Goal: Information Seeking & Learning: Learn about a topic

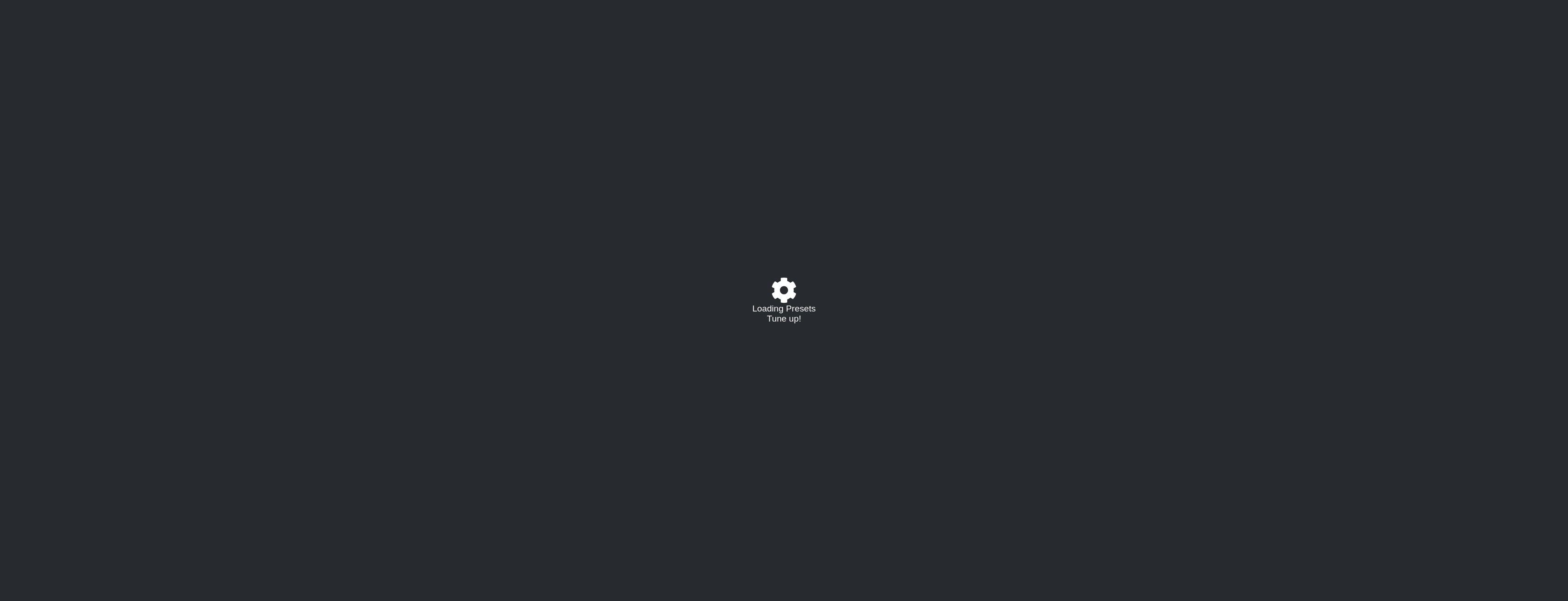
select select "/023177548424"
select select "A"
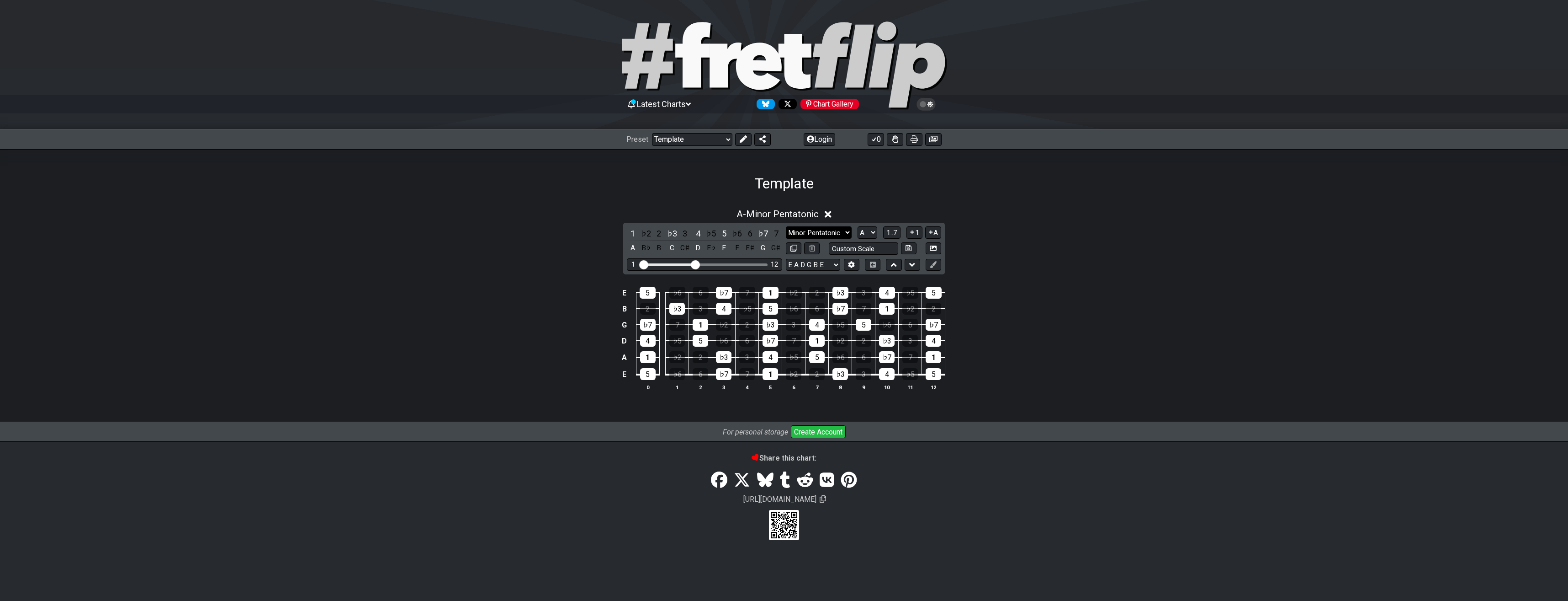
click at [823, 231] on select "Minor Pentatonic Major 3rds Minor Pentatonic Major Pentatonic Minor Blues Major…" at bounding box center [819, 233] width 66 height 12
click at [786, 226] on select "Minor Pentatonic Major 3rds Minor Pentatonic Major Pentatonic Minor Blues Major…" at bounding box center [819, 233] width 66 height 12
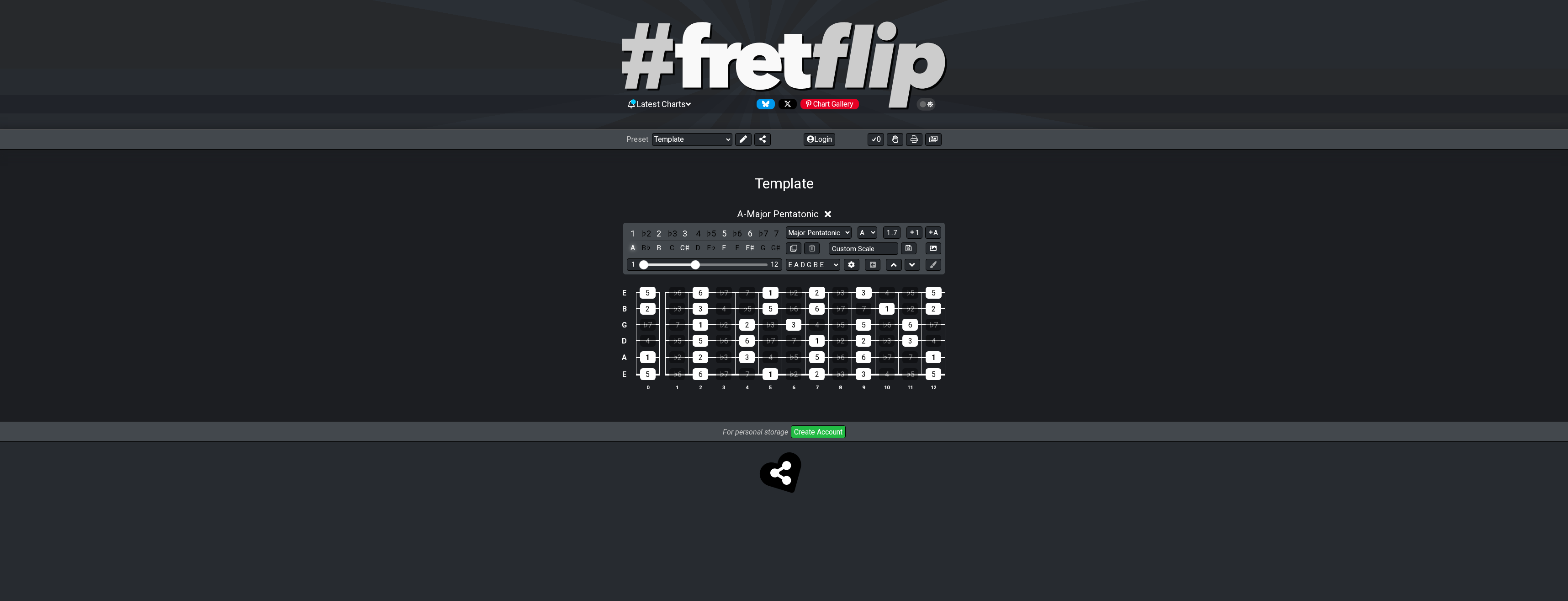
click at [632, 247] on div "A" at bounding box center [632, 248] width 12 height 12
click at [646, 246] on div "B♭" at bounding box center [646, 248] width 12 height 12
click at [657, 247] on div "B" at bounding box center [659, 248] width 12 height 12
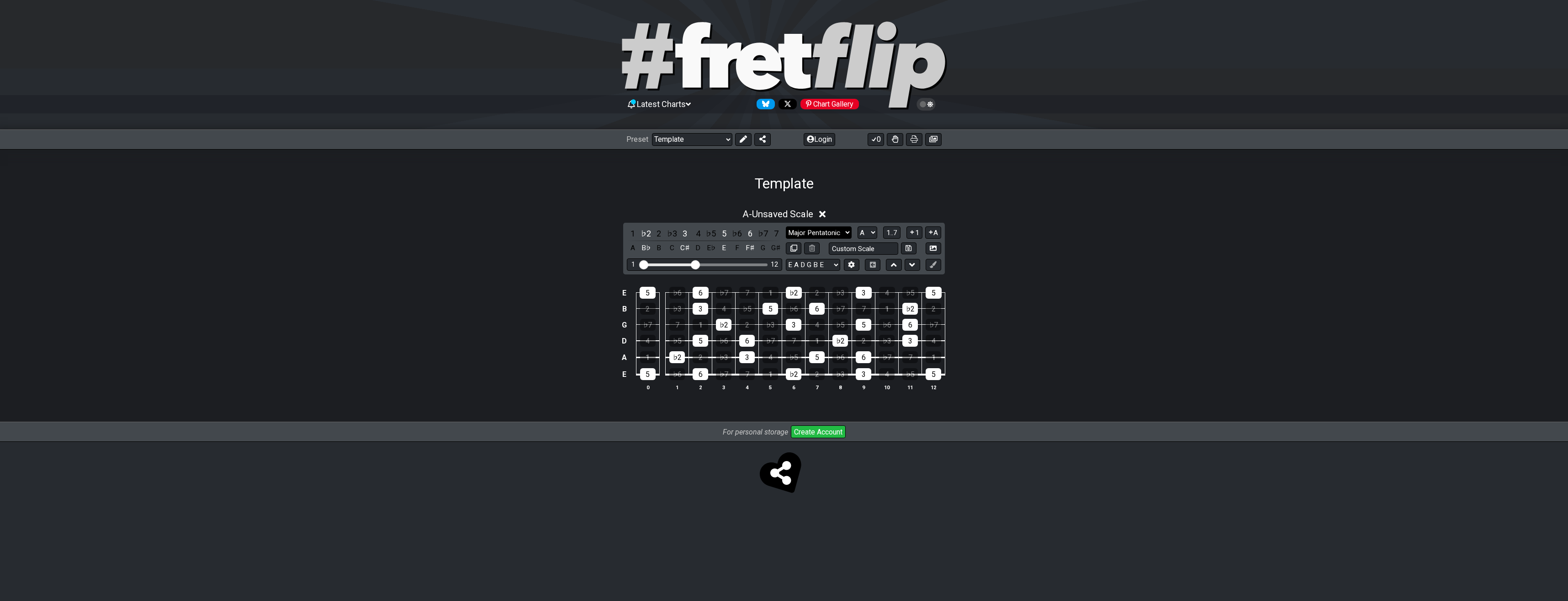
click at [843, 231] on select "Minor Pentatonic Major 3rds Minor Pentatonic Major Pentatonic Minor Blues Major…" at bounding box center [819, 233] width 66 height 12
select select "Major / [PERSON_NAME]"
click at [786, 226] on select "Minor Pentatonic Major 3rds Minor Pentatonic Major Pentatonic Minor Blues Major…" at bounding box center [819, 233] width 66 height 12
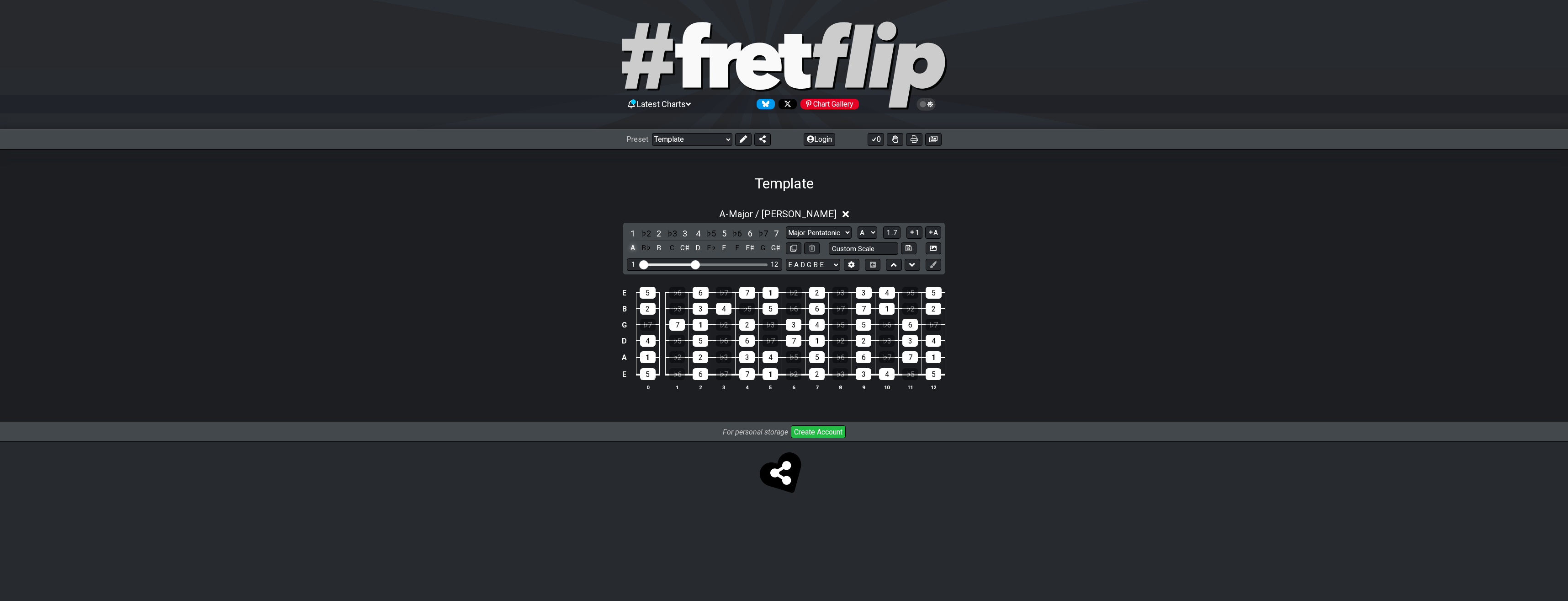
click at [634, 247] on div "A" at bounding box center [632, 248] width 12 height 12
click at [659, 246] on div "B" at bounding box center [659, 248] width 12 height 12
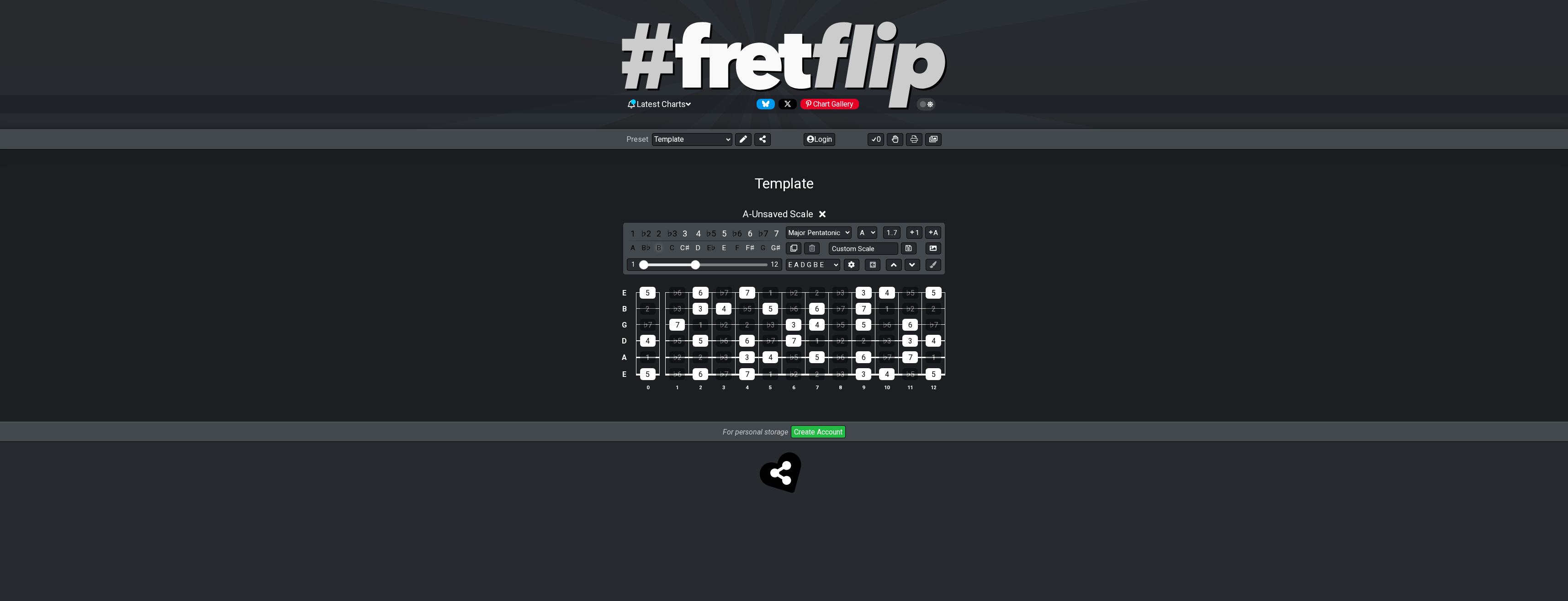
click at [655, 249] on div "B" at bounding box center [659, 248] width 12 height 12
click at [671, 248] on div "C" at bounding box center [672, 248] width 12 height 12
click at [632, 247] on div "A" at bounding box center [632, 248] width 12 height 12
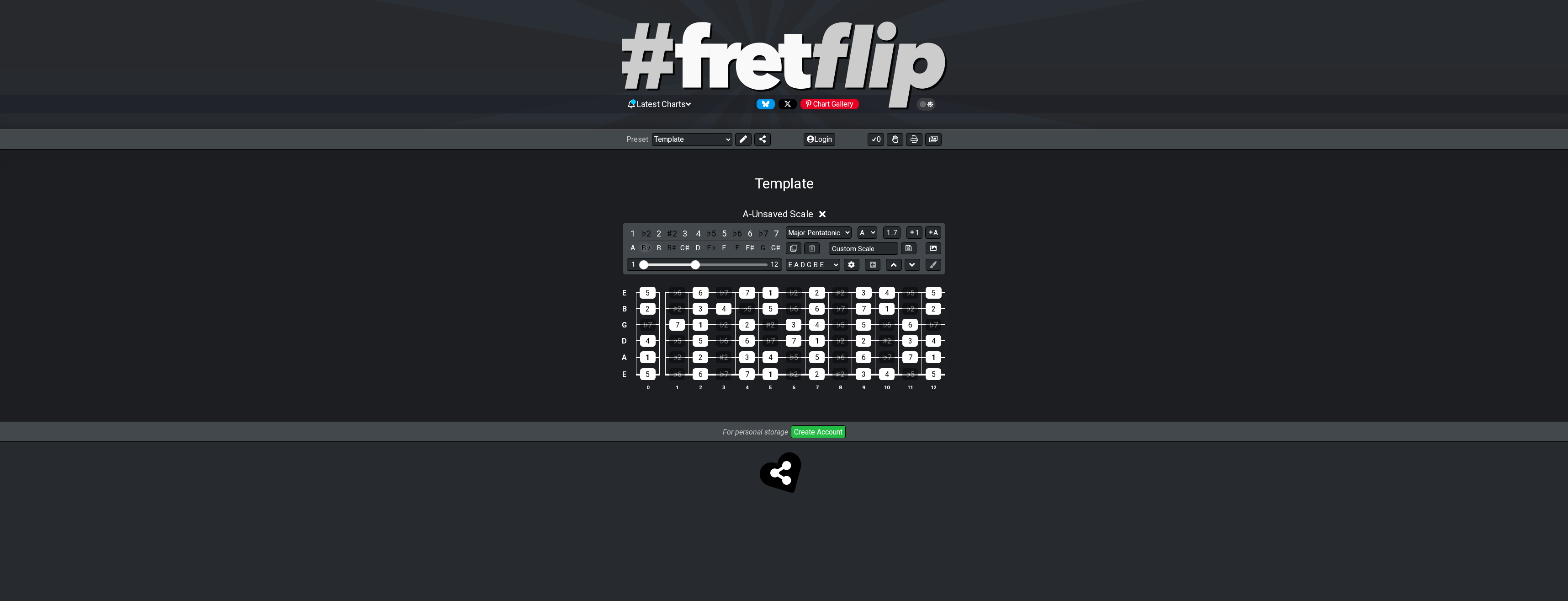
click at [646, 247] on div "B♭" at bounding box center [646, 248] width 12 height 12
click at [668, 247] on div "B♯" at bounding box center [672, 248] width 12 height 12
click at [711, 247] on div "E♭" at bounding box center [711, 248] width 12 height 12
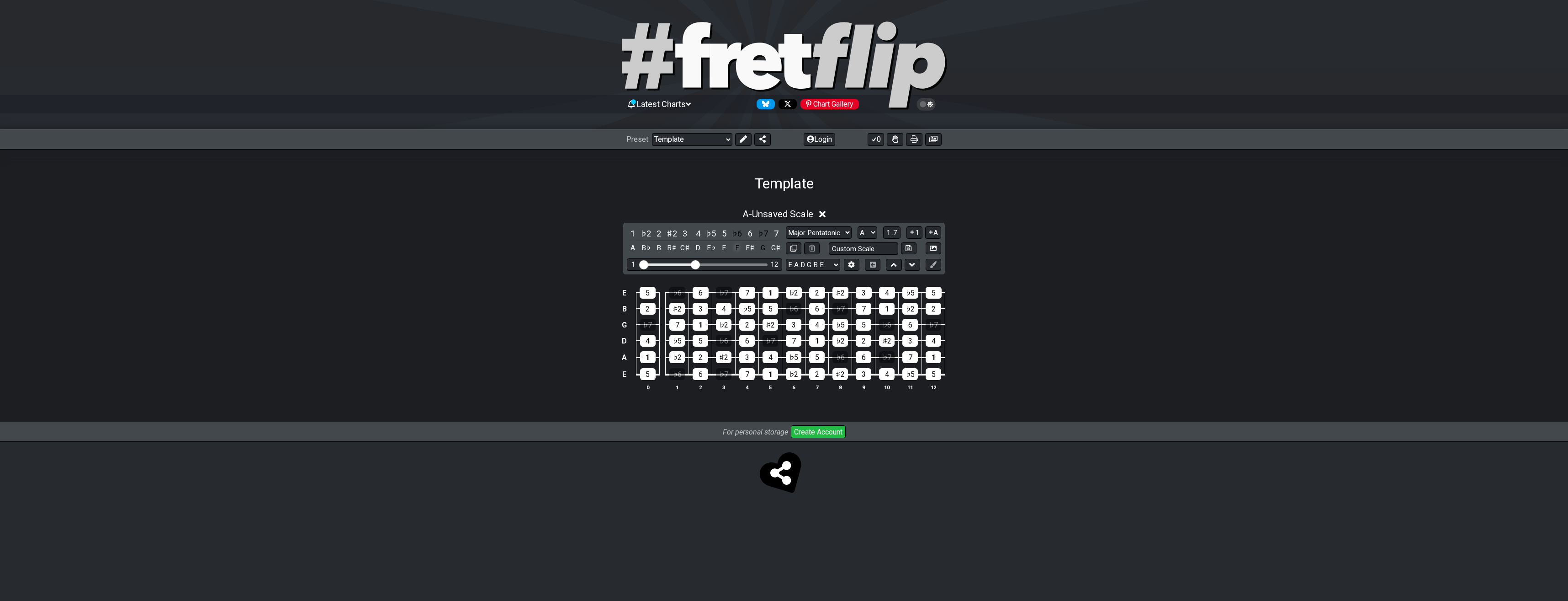
click at [736, 246] on div "F" at bounding box center [737, 248] width 12 height 12
click at [761, 246] on div "G" at bounding box center [763, 248] width 12 height 12
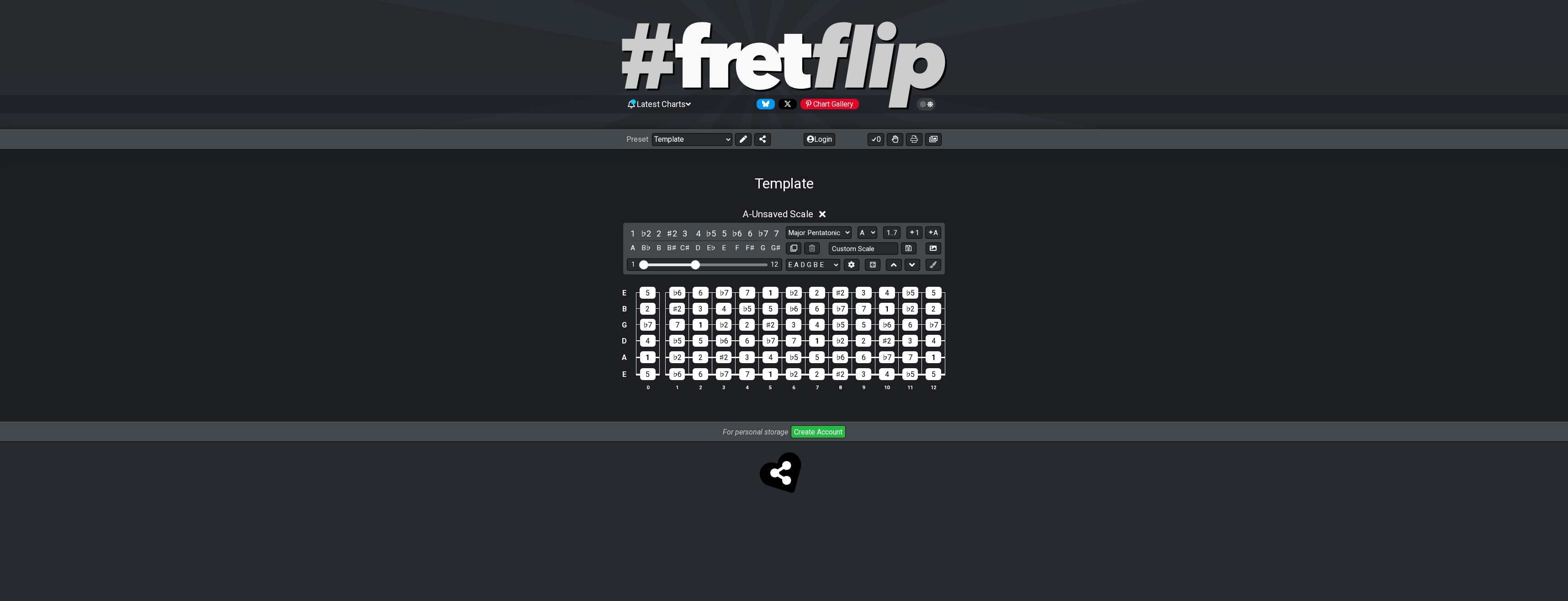
drag, startPoint x: 644, startPoint y: 249, endPoint x: 652, endPoint y: 249, distance: 8.0
click at [644, 249] on div "B♭" at bounding box center [646, 248] width 12 height 12
click at [656, 247] on div "B" at bounding box center [659, 248] width 12 height 12
click at [666, 248] on div "B♯" at bounding box center [672, 248] width 12 height 12
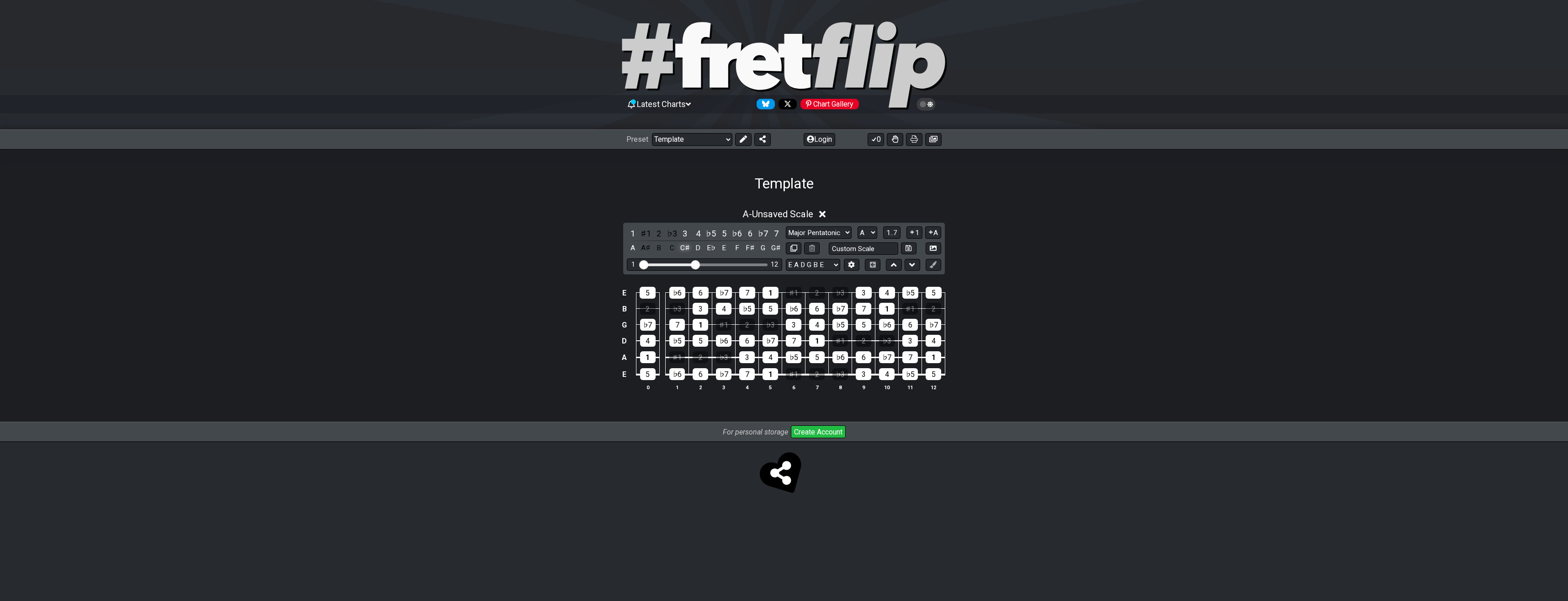
click at [681, 250] on div "C♯" at bounding box center [684, 248] width 12 height 12
click at [696, 249] on div "D" at bounding box center [698, 248] width 12 height 12
click at [707, 248] on div "E♭" at bounding box center [711, 248] width 12 height 12
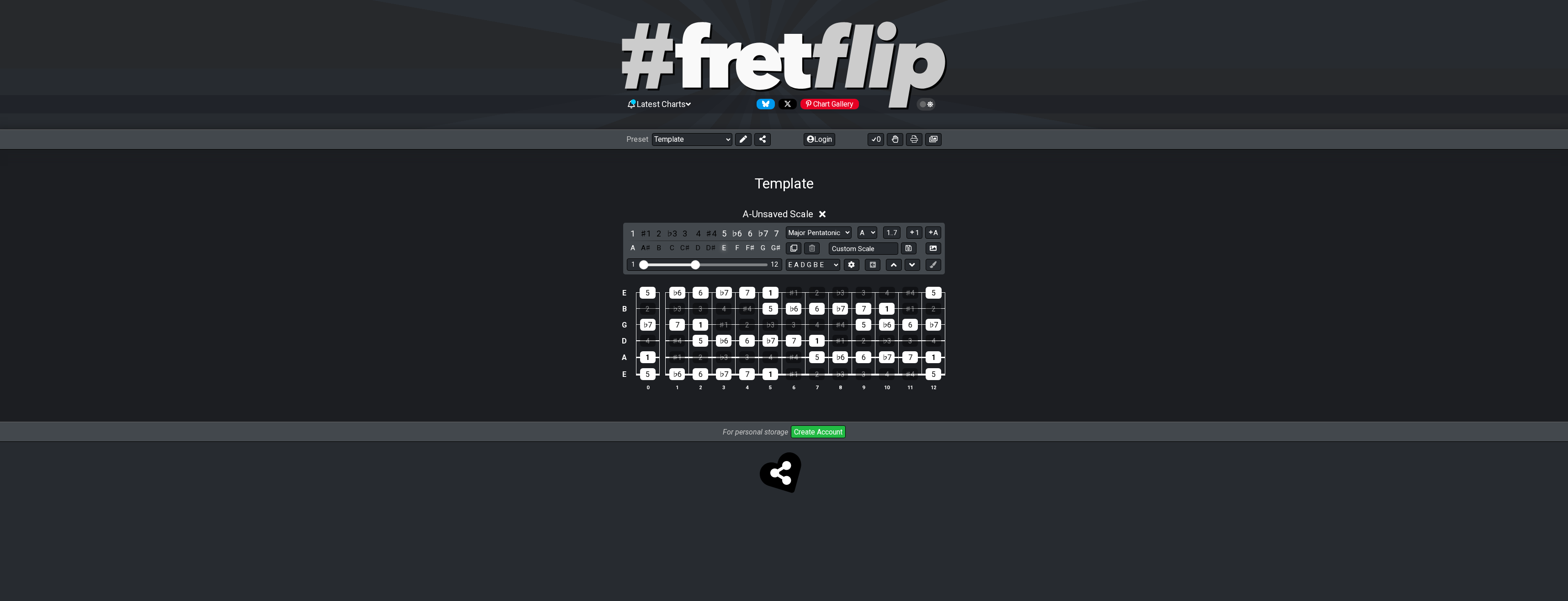
click at [720, 247] on div "E" at bounding box center [724, 248] width 12 height 12
click at [738, 247] on div "F" at bounding box center [737, 248] width 12 height 12
click at [749, 246] on div "F♯" at bounding box center [750, 248] width 12 height 12
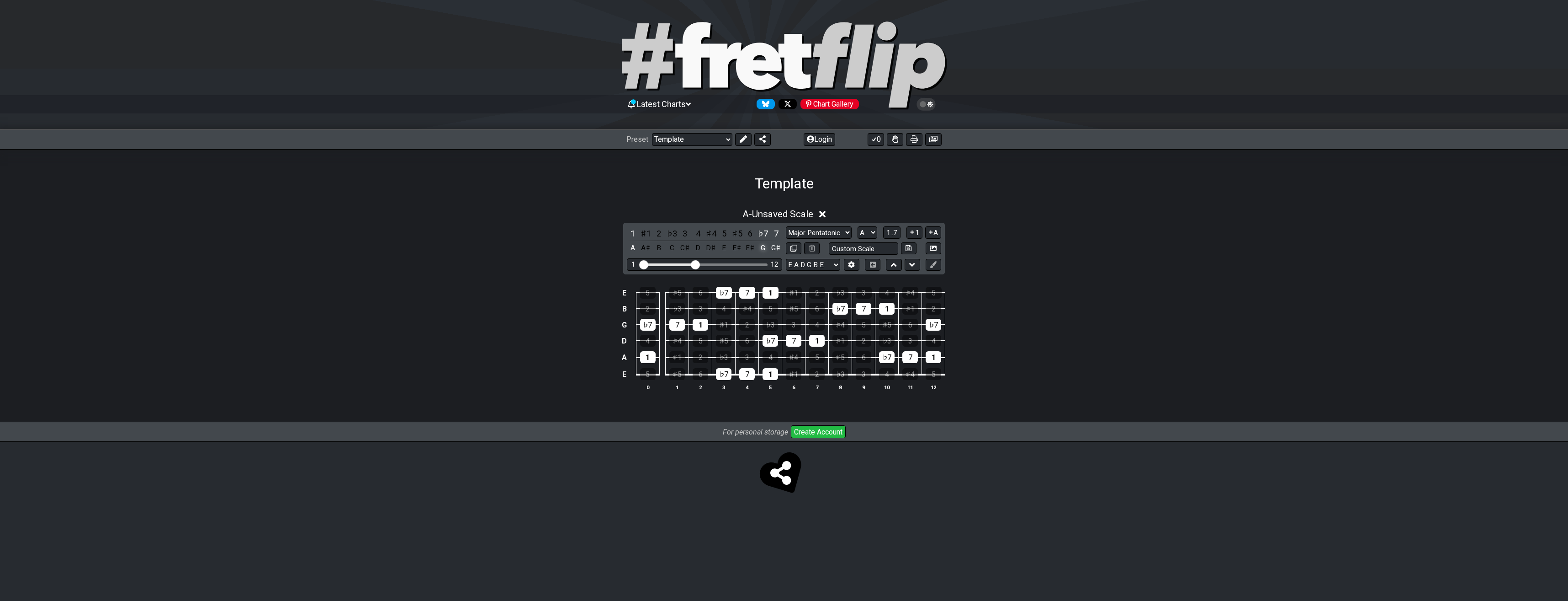
click at [761, 247] on div "G" at bounding box center [763, 248] width 12 height 12
click at [772, 247] on div "G♯" at bounding box center [776, 248] width 12 height 12
click at [647, 244] on div "A♯" at bounding box center [646, 248] width 12 height 12
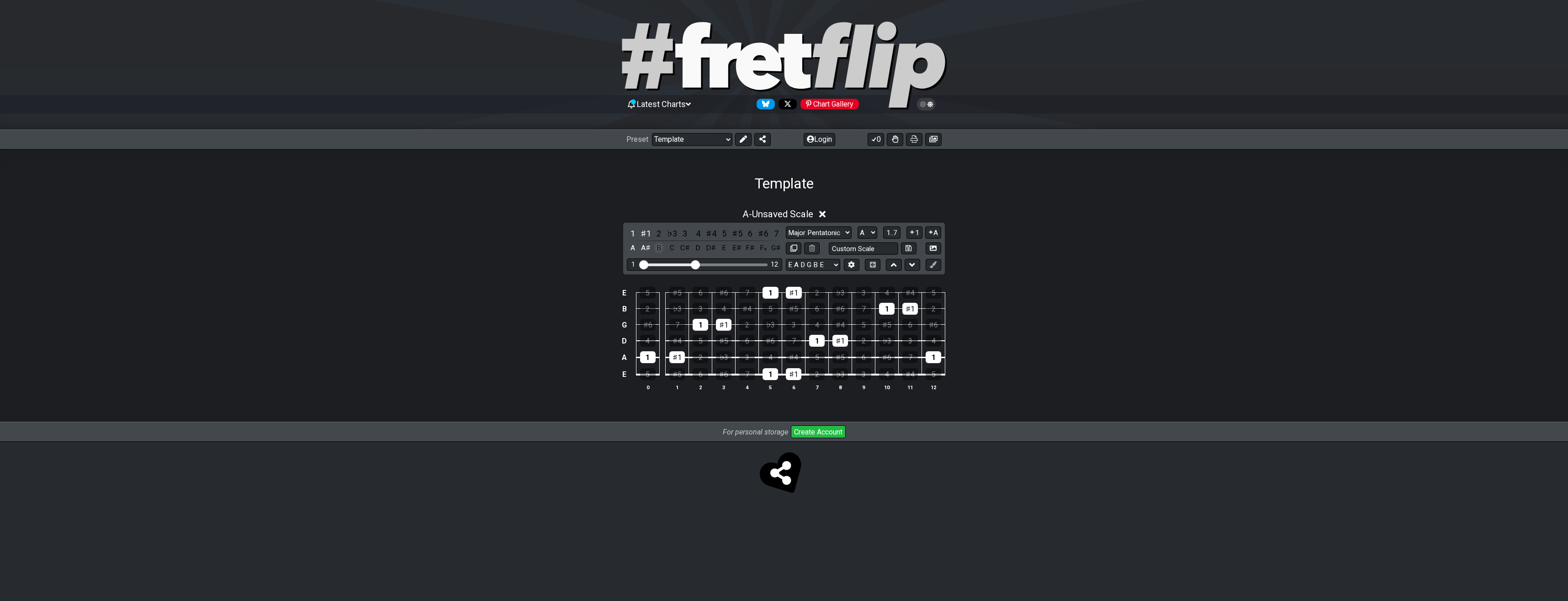
click at [655, 247] on div "B" at bounding box center [659, 248] width 12 height 12
drag, startPoint x: 643, startPoint y: 246, endPoint x: 660, endPoint y: 246, distance: 17.0
click at [644, 246] on div "A♯" at bounding box center [646, 248] width 12 height 12
drag, startPoint x: 673, startPoint y: 246, endPoint x: 690, endPoint y: 246, distance: 17.0
click at [675, 246] on div "C" at bounding box center [672, 248] width 12 height 12
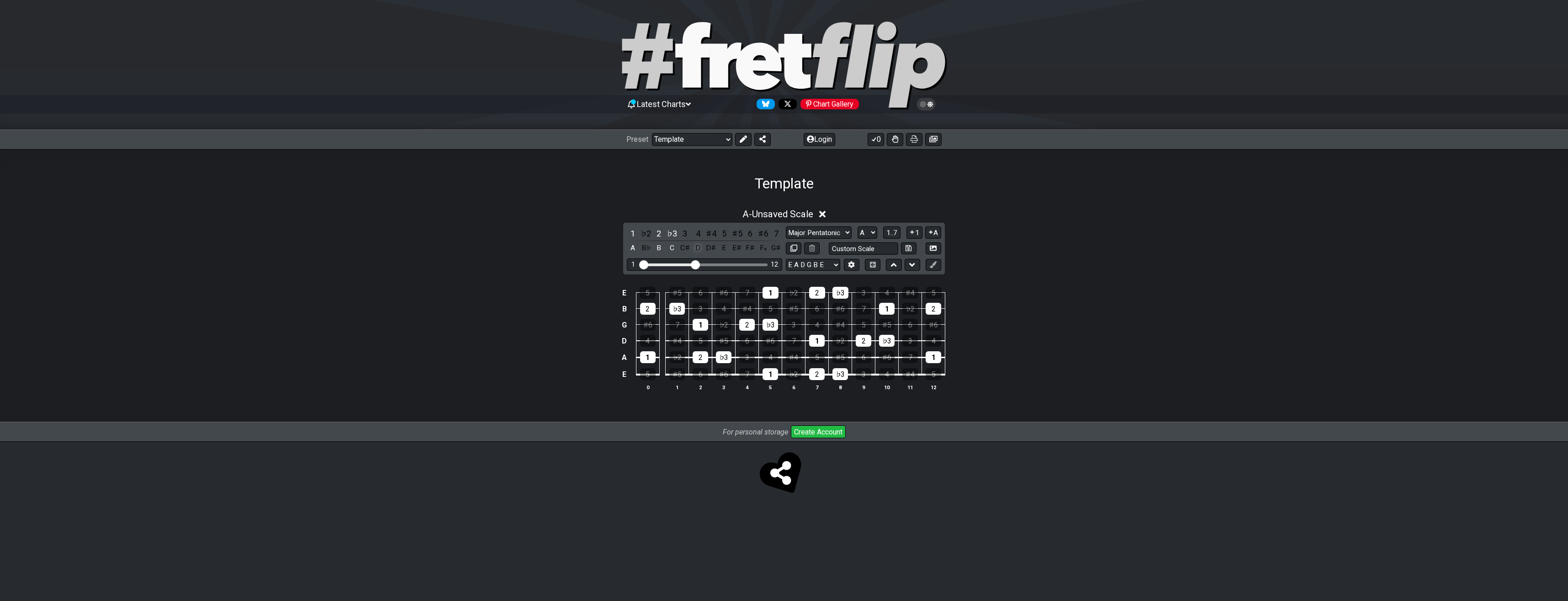
click at [696, 246] on div "D" at bounding box center [698, 248] width 12 height 12
click at [727, 247] on div "E" at bounding box center [724, 248] width 12 height 12
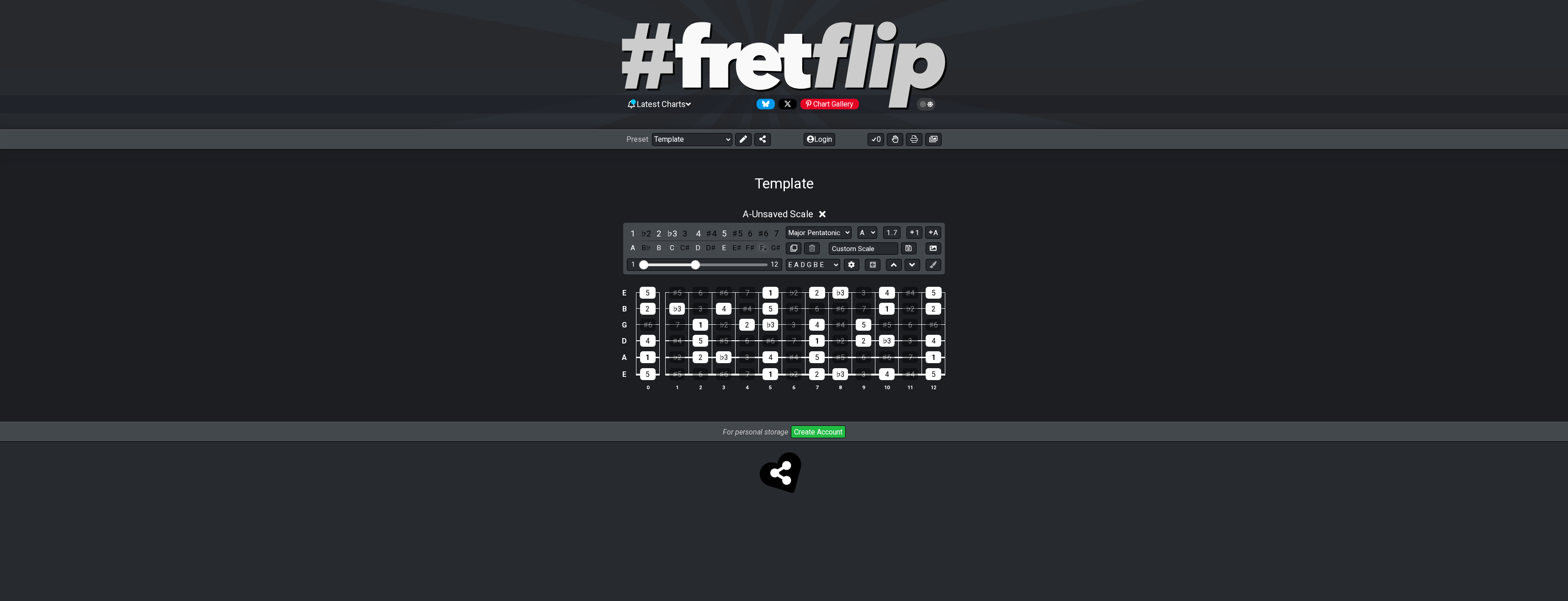
click at [765, 249] on div "F𝄪" at bounding box center [763, 248] width 12 height 12
click at [866, 233] on select "A♭ A A♯ B♭ B C C♯ D♭ D D♯ E♭ E F F♯ G♭ G G♯" at bounding box center [868, 233] width 19 height 12
click at [858, 226] on select "A♭ A A♯ B♭ B C C♯ D♭ D D♯ E♭ E F F♯ G♭ G G♯" at bounding box center [868, 233] width 19 height 12
click at [873, 233] on select "A♭ A A♯ B♭ B C C♯ D♭ D D♯ E♭ E F F♯ G♭ G G♯" at bounding box center [868, 233] width 19 height 12
click at [858, 226] on select "A♭ A A♯ B♭ B C C♯ D♭ D D♯ E♭ E F F♯ G♭ G G♯" at bounding box center [868, 233] width 19 height 12
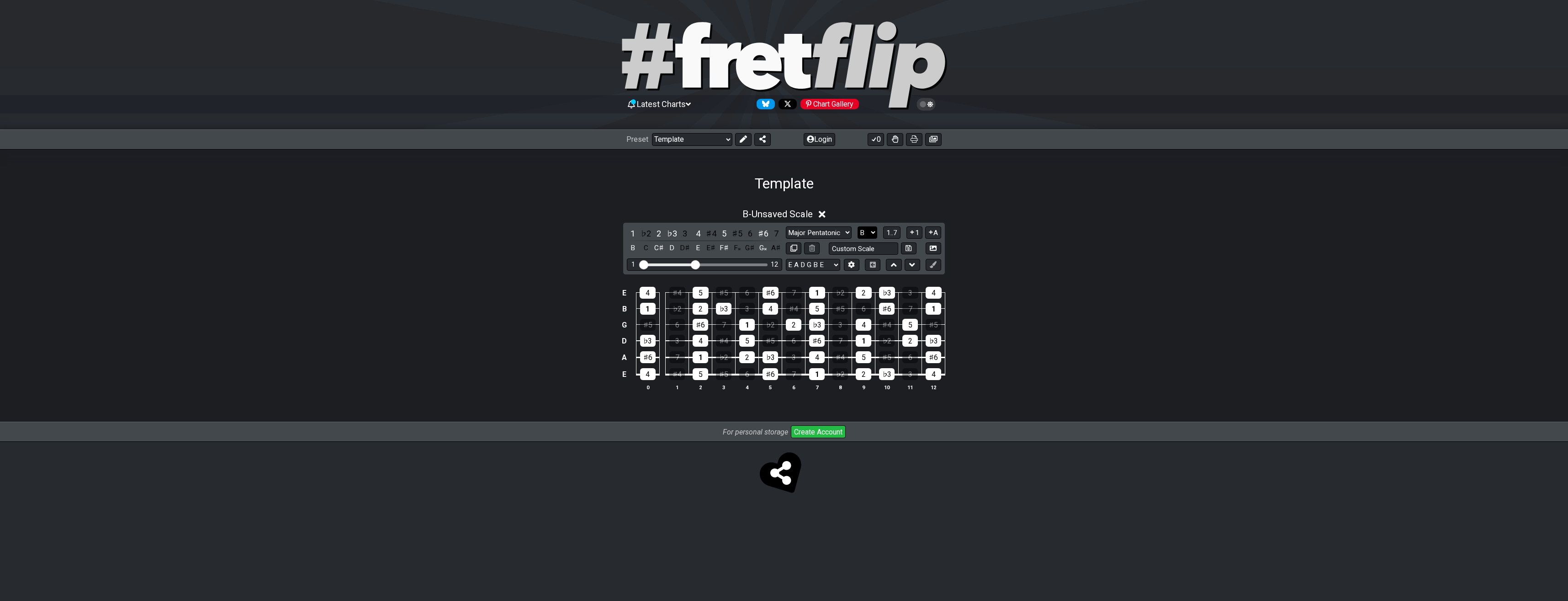
click at [874, 234] on select "A♭ A A♯ B♭ B C C♯ D♭ D D♯ E♭ E F F♯ G♭ G G♯" at bounding box center [868, 233] width 19 height 12
select select "A"
click at [858, 226] on select "A♭ A A♯ B♭ B C C♯ D♭ D D♯ E♭ E F F♯ G♭ G G♯" at bounding box center [868, 233] width 19 height 12
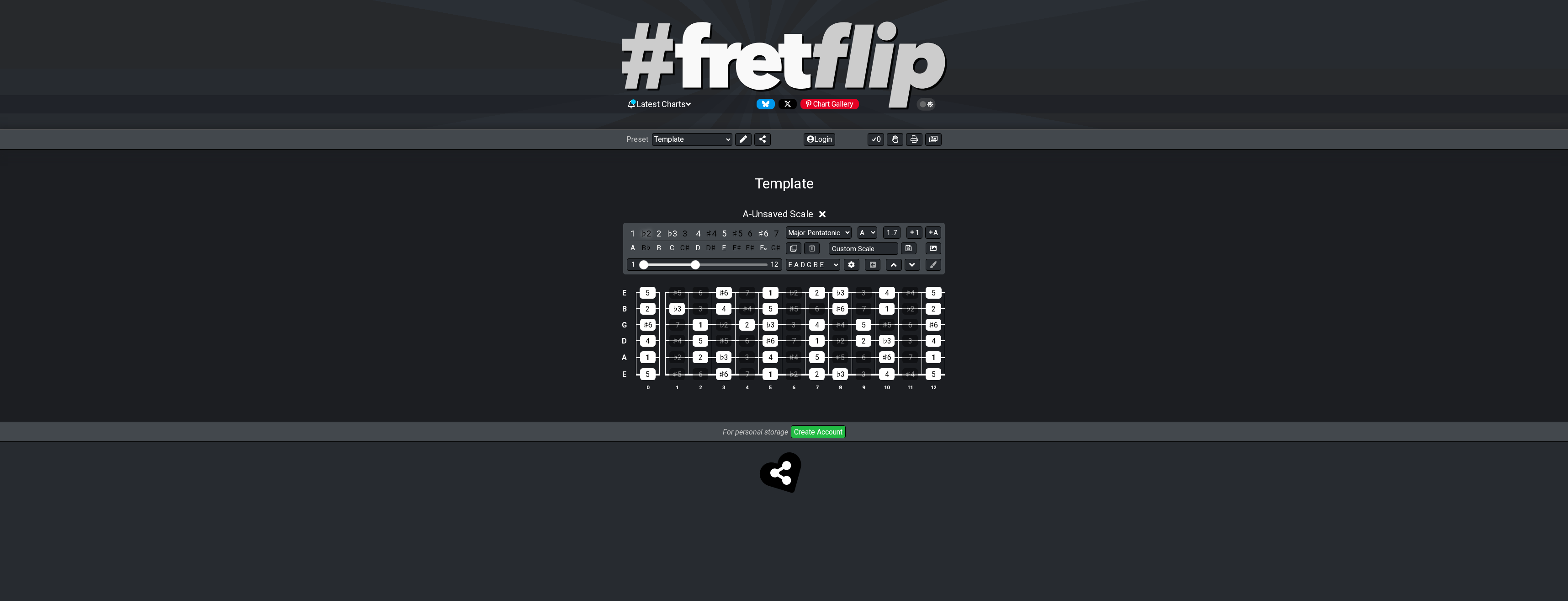
click at [648, 232] on div "♭2" at bounding box center [646, 233] width 12 height 12
click at [776, 232] on div "7" at bounding box center [776, 233] width 12 height 12
click at [682, 233] on div "3" at bounding box center [684, 233] width 12 height 12
click at [669, 229] on div "♭3" at bounding box center [672, 233] width 12 height 12
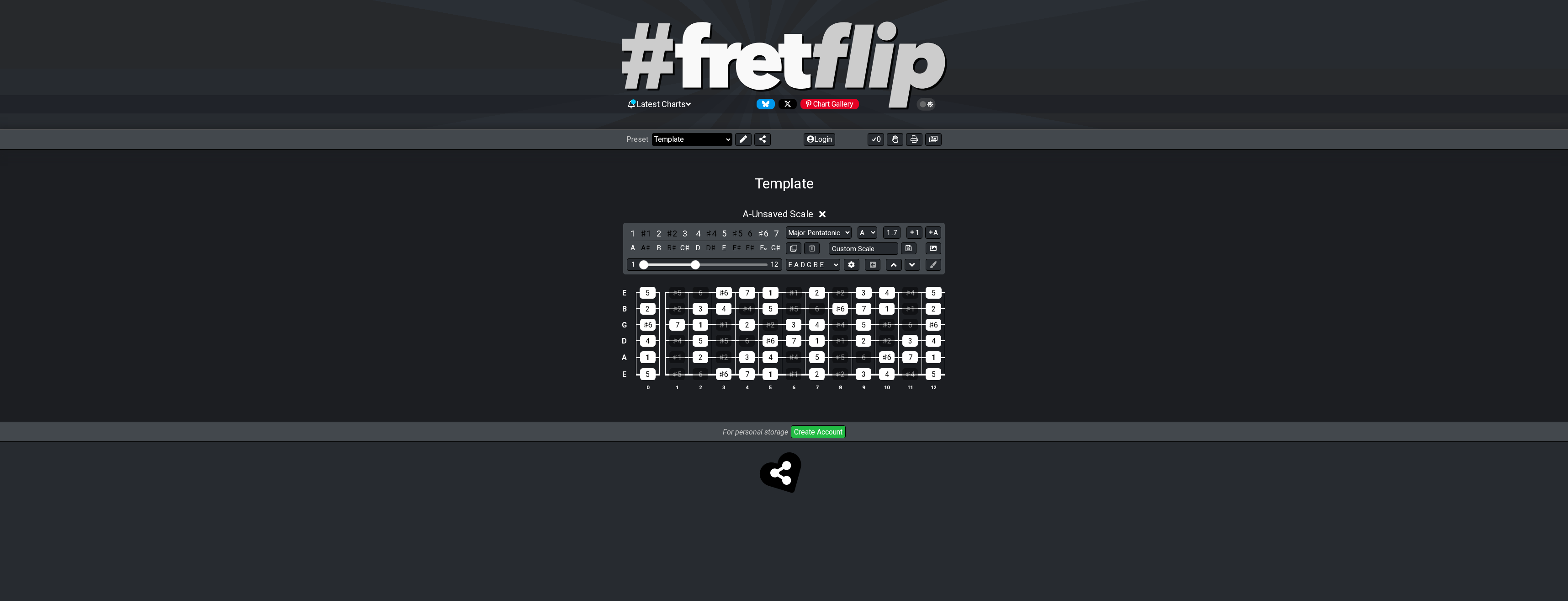
click at [677, 141] on select "Welcome to #fretflip! Template Custom Preset Minor Pentatonic Major Pentatonic …" at bounding box center [692, 139] width 80 height 12
click at [652, 133] on select "Welcome to #fretflip! Template Custom Preset Minor Pentatonic Major Pentatonic …" at bounding box center [692, 139] width 80 height 12
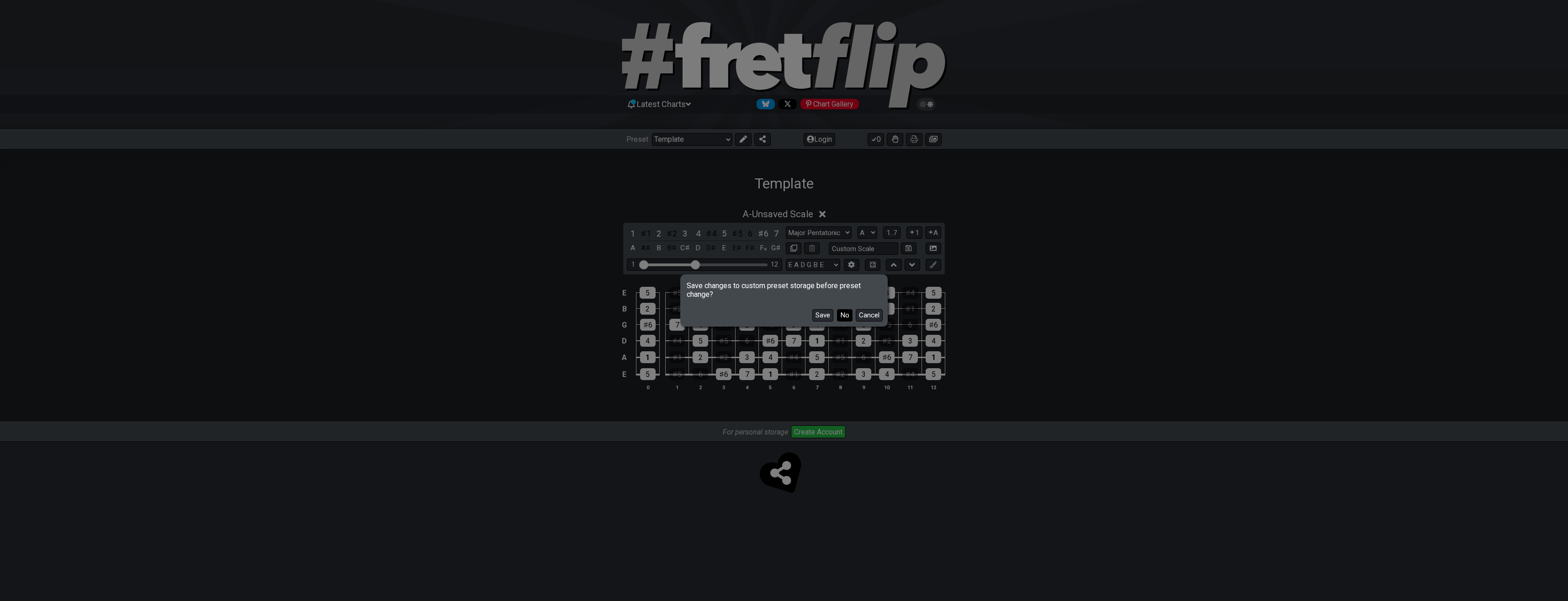
click at [848, 316] on button "No" at bounding box center [845, 315] width 15 height 12
select select "/the-7-modes"
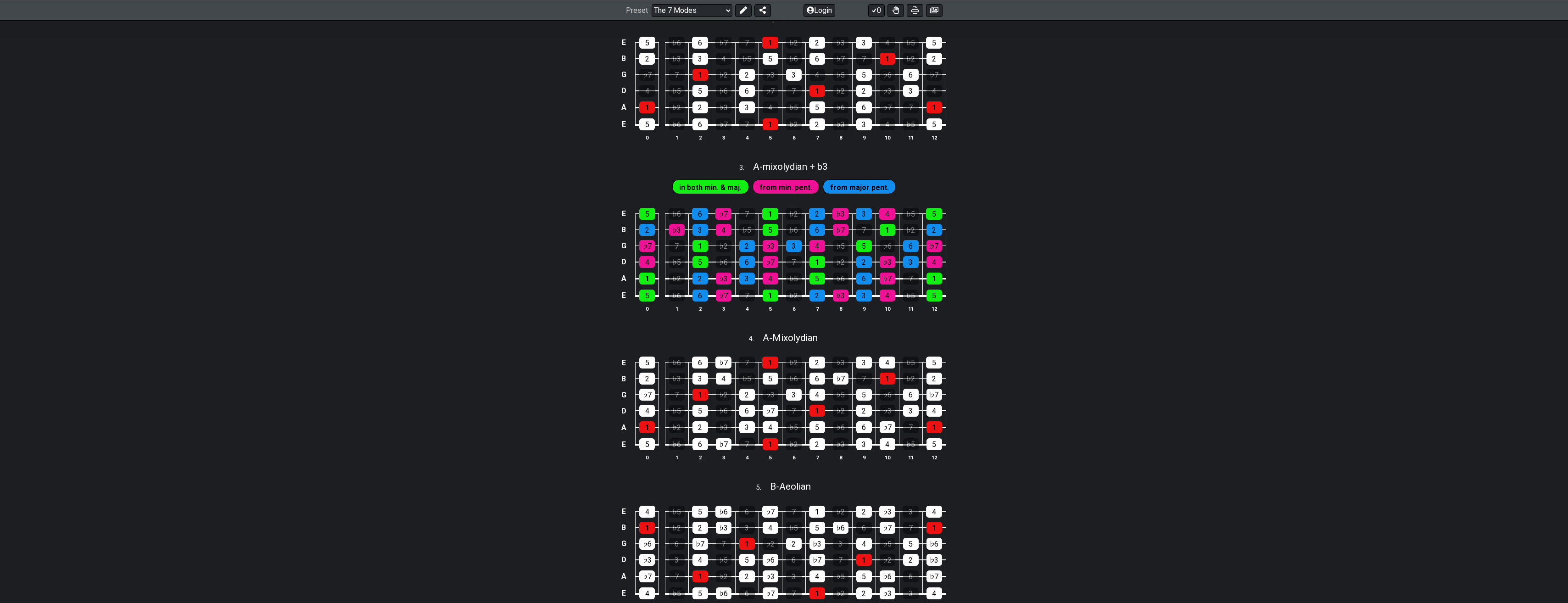
scroll to position [413, 0]
